Goal: Task Accomplishment & Management: Manage account settings

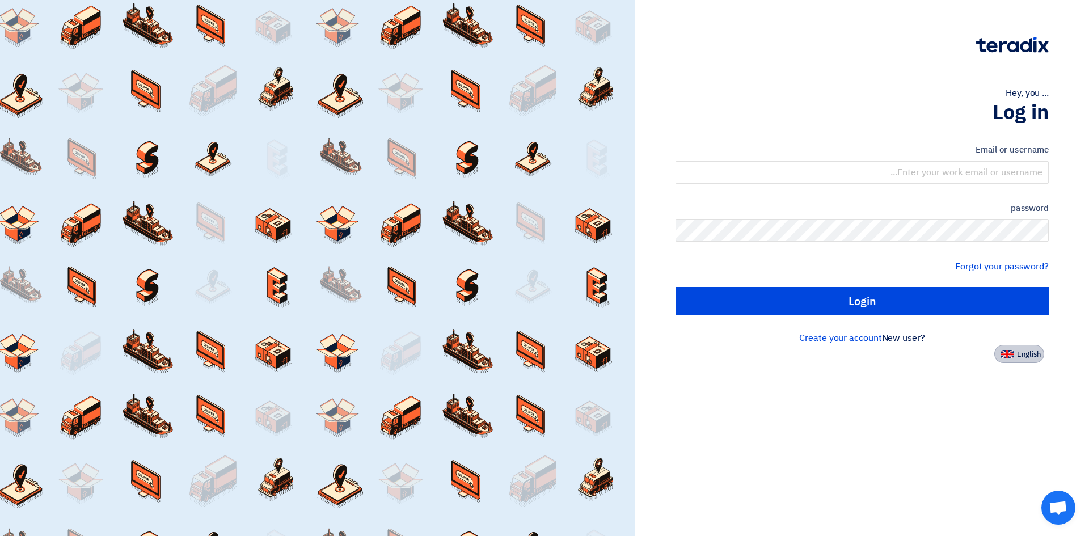
click at [1023, 357] on font "English" at bounding box center [1029, 354] width 24 height 11
type input "Sign in"
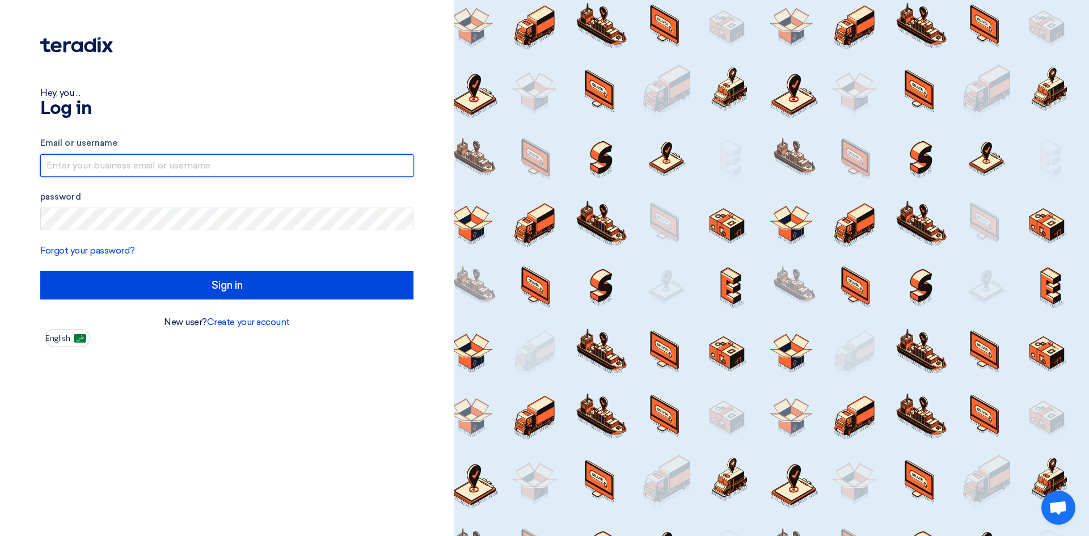
click at [165, 171] on input "text" at bounding box center [226, 165] width 373 height 23
type input "inmaaalwasti"
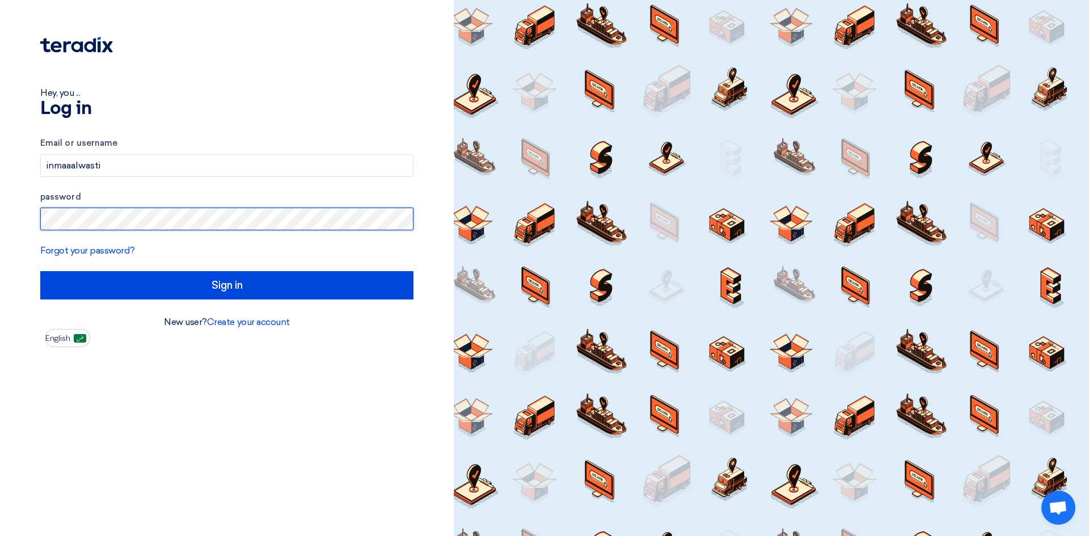
click at [40, 271] on input "Sign in" at bounding box center [226, 285] width 373 height 28
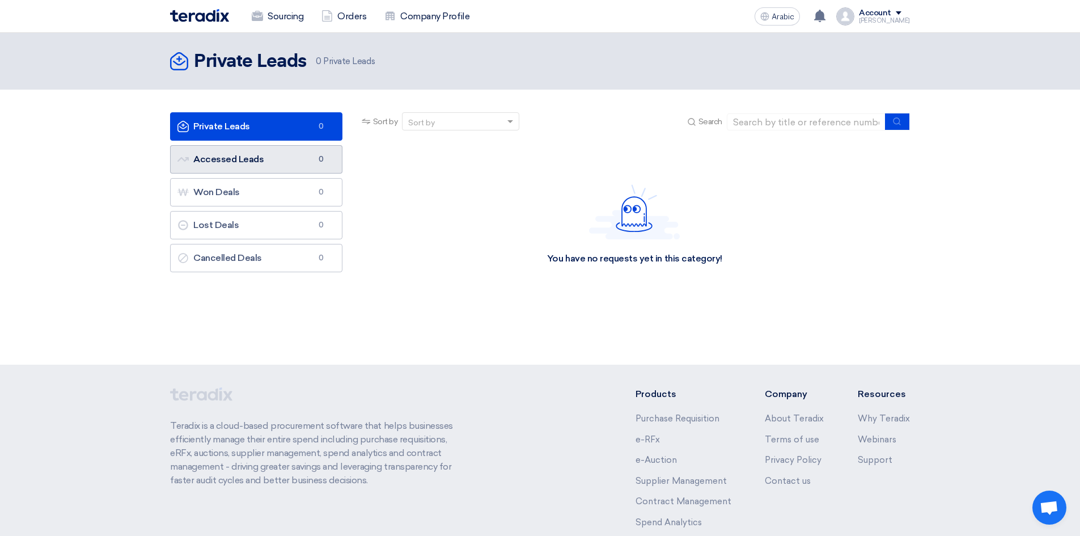
click at [238, 168] on link "Accessed Leads Accessed Leads 0" at bounding box center [256, 159] width 172 height 28
